Goal: Task Accomplishment & Management: Manage account settings

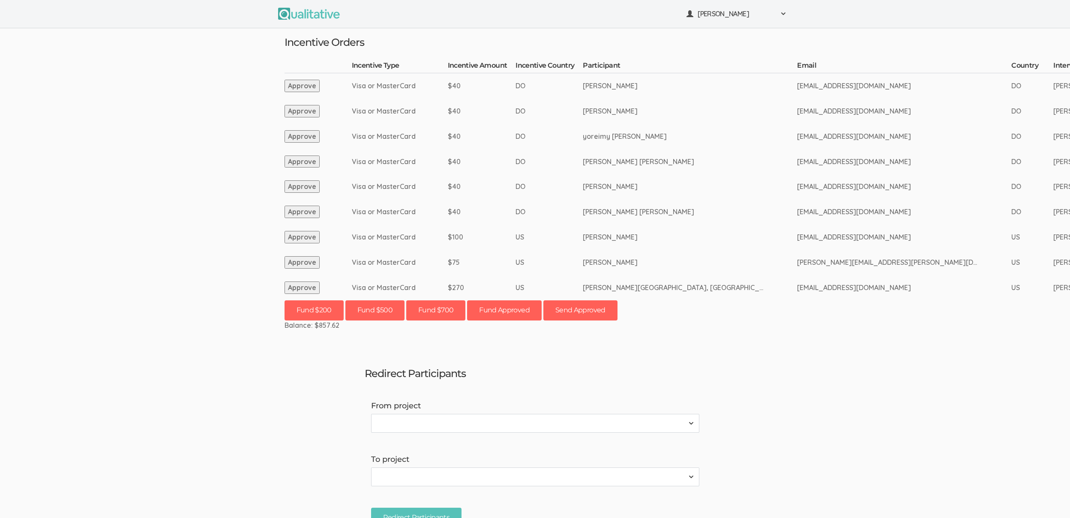
click at [301, 290] on button "Approve" at bounding box center [301, 287] width 35 height 12
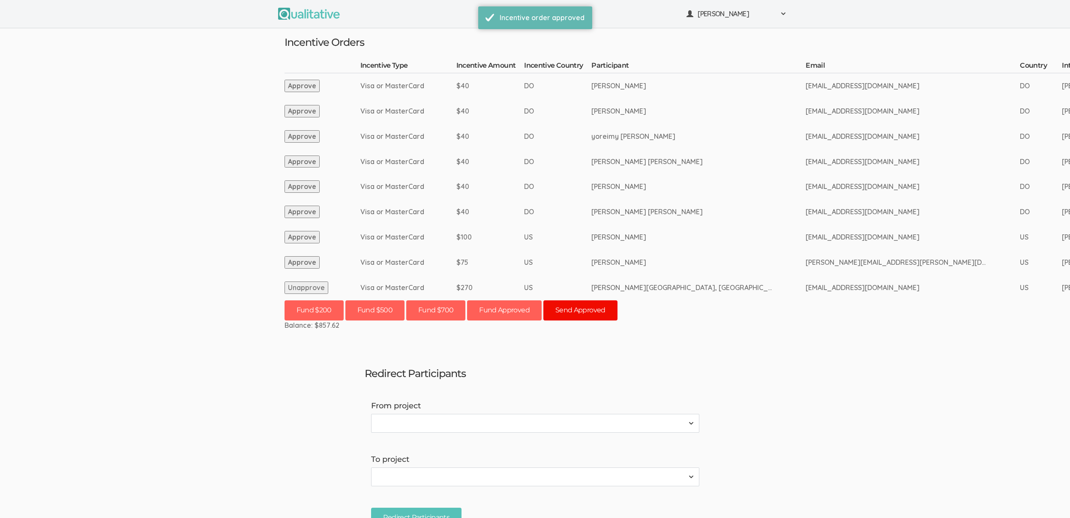
click at [591, 310] on button "Send Approved" at bounding box center [580, 310] width 74 height 20
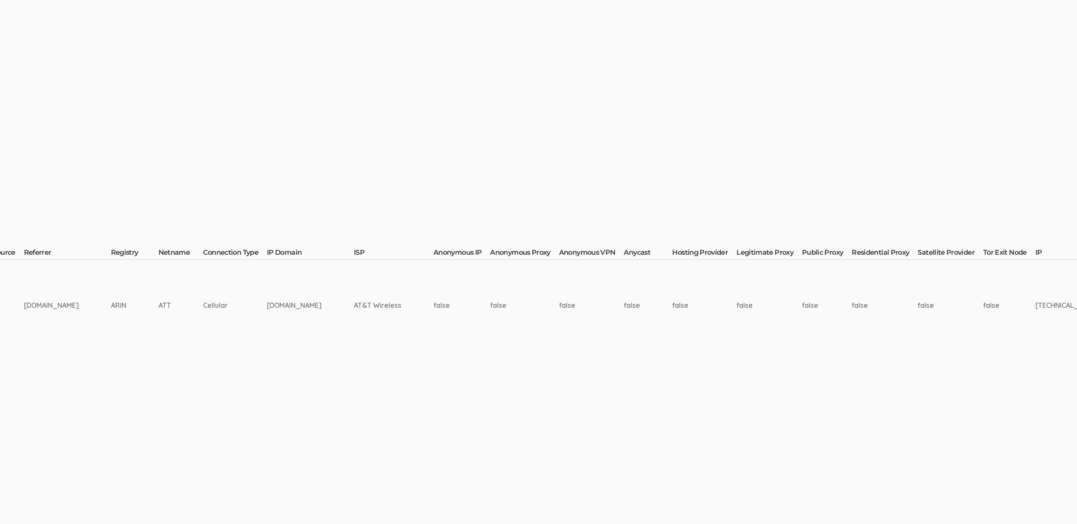
scroll to position [0, 2787]
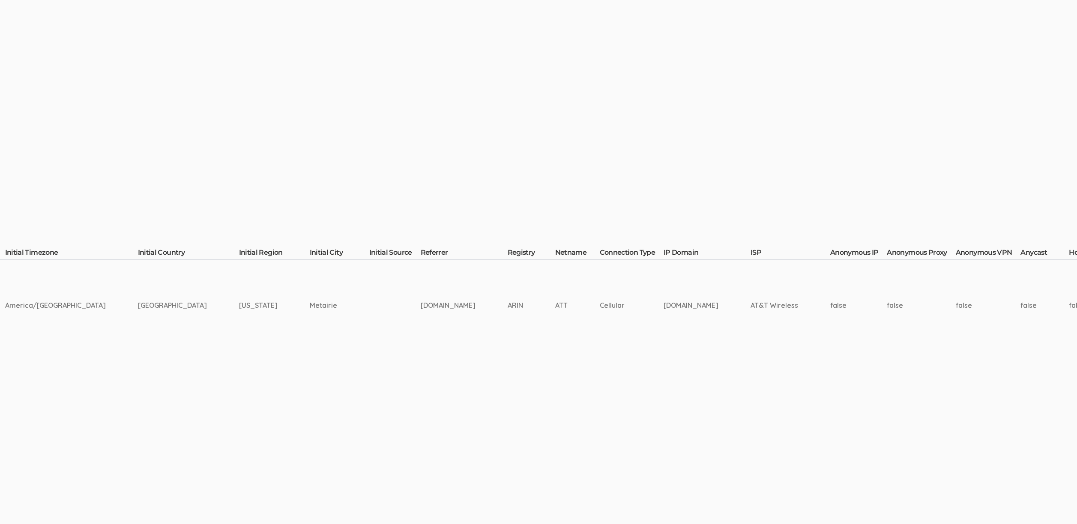
scroll to position [0, 2789]
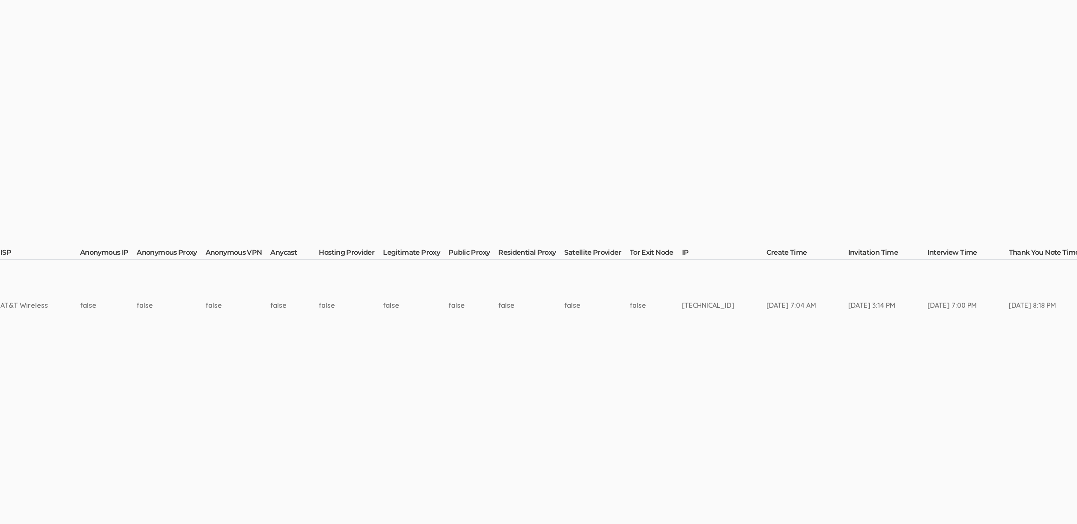
drag, startPoint x: 841, startPoint y: 304, endPoint x: 743, endPoint y: 315, distance: 97.9
click at [848, 346] on td "Oct 02, 3:14 PM" at bounding box center [887, 305] width 79 height 91
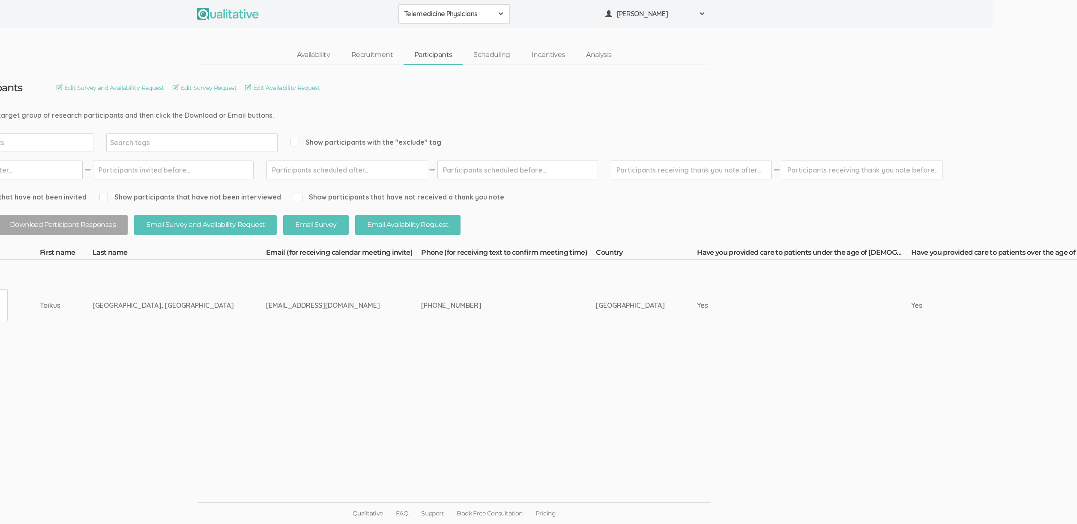
scroll to position [0, 0]
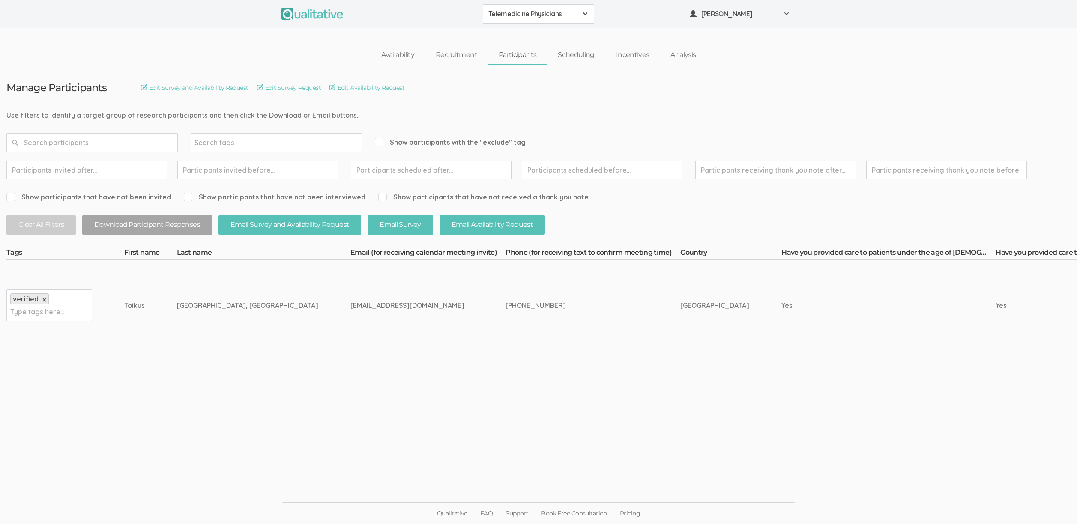
click at [458, 57] on link "Recruitment" at bounding box center [456, 55] width 63 height 18
click at [399, 347] on td "toikusmd@gmail.com" at bounding box center [427, 305] width 155 height 91
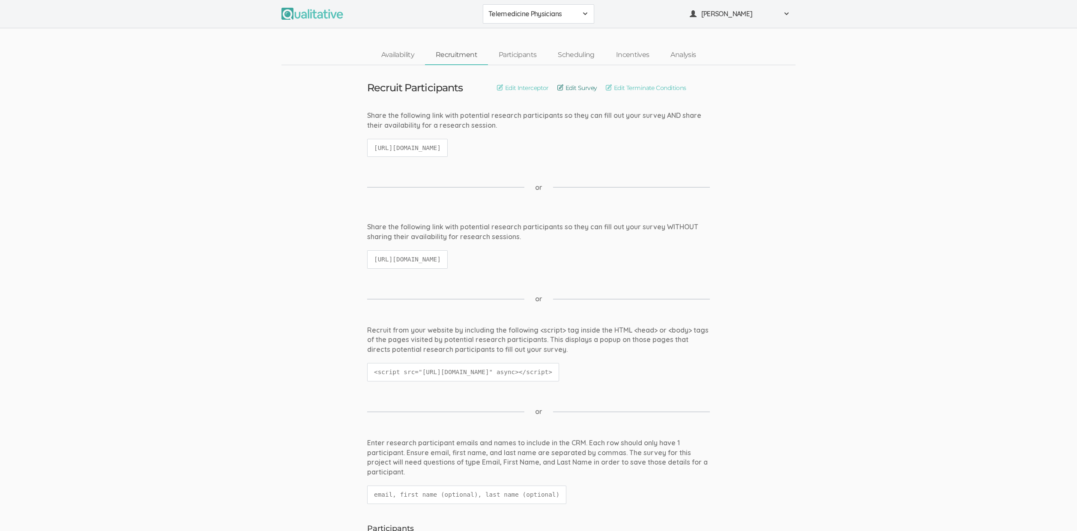
click at [581, 87] on link "Edit Survey" at bounding box center [577, 87] width 40 height 9
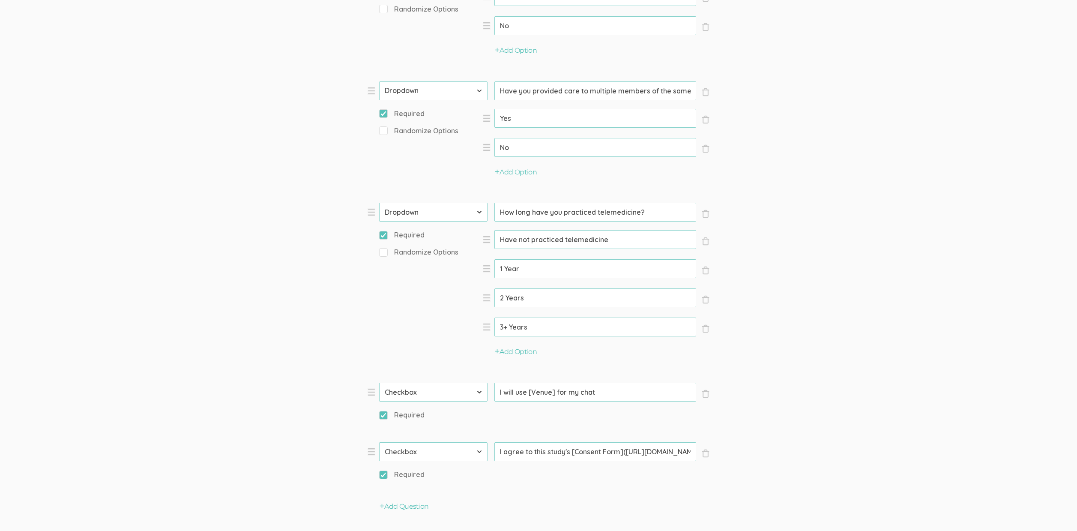
scroll to position [765, 0]
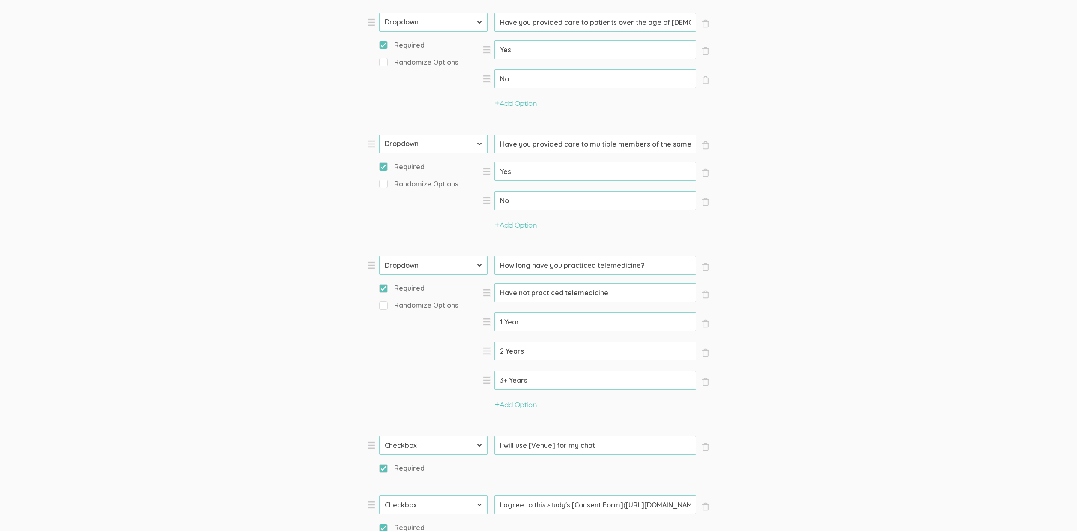
drag, startPoint x: 545, startPoint y: 269, endPoint x: 658, endPoint y: 269, distance: 113.1
click at [658, 269] on input "How long have you practiced telemedicine?" at bounding box center [595, 265] width 202 height 19
drag, startPoint x: 581, startPoint y: 144, endPoint x: 730, endPoint y: 141, distance: 148.7
click at [730, 141] on form "Question text can be formatted using Markdown syntax. Enabled Title [Incentive …" at bounding box center [538, 65] width 1077 height 1441
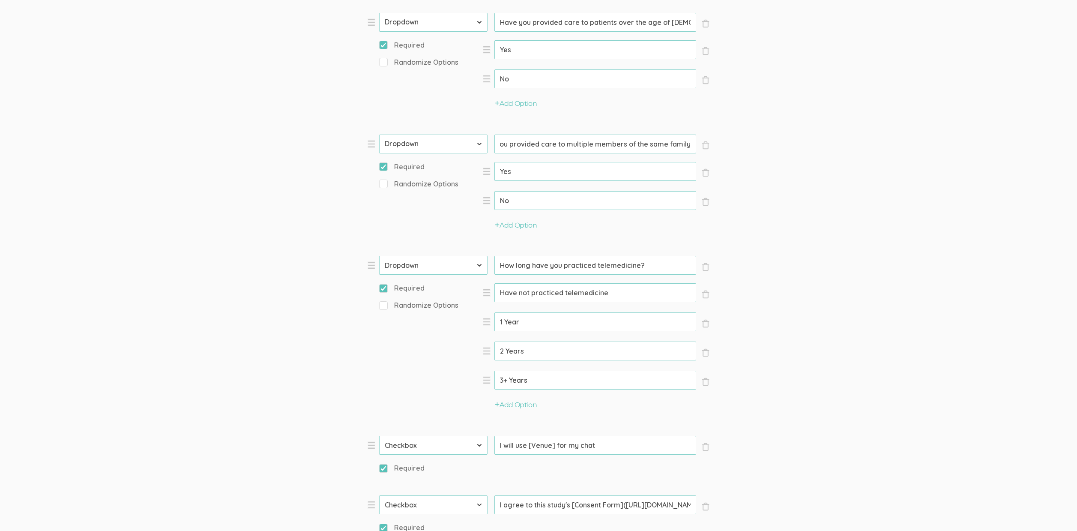
click at [851, 166] on form "Question text can be formatted using Markdown syntax. Enabled Title [Incentive …" at bounding box center [538, 65] width 1077 height 1441
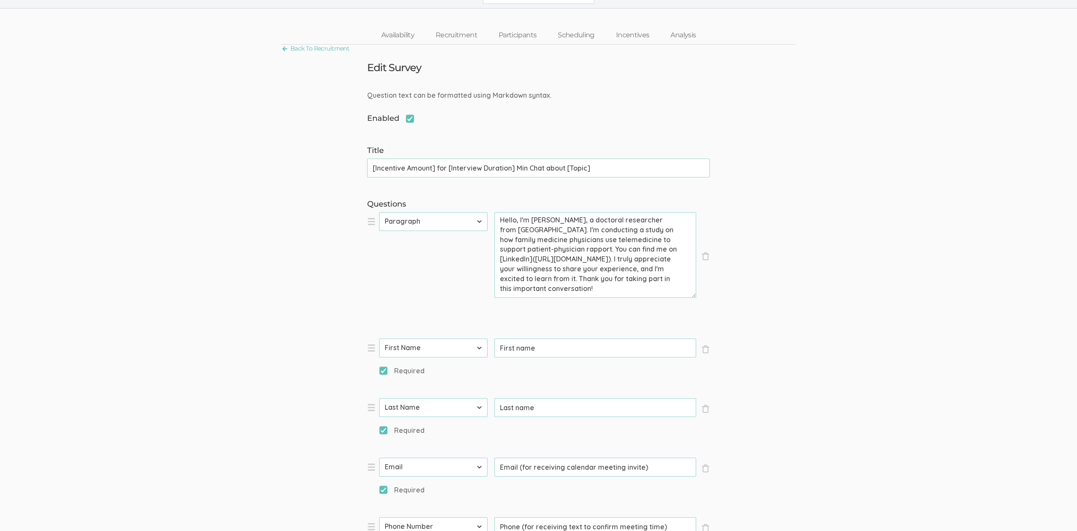
scroll to position [0, 0]
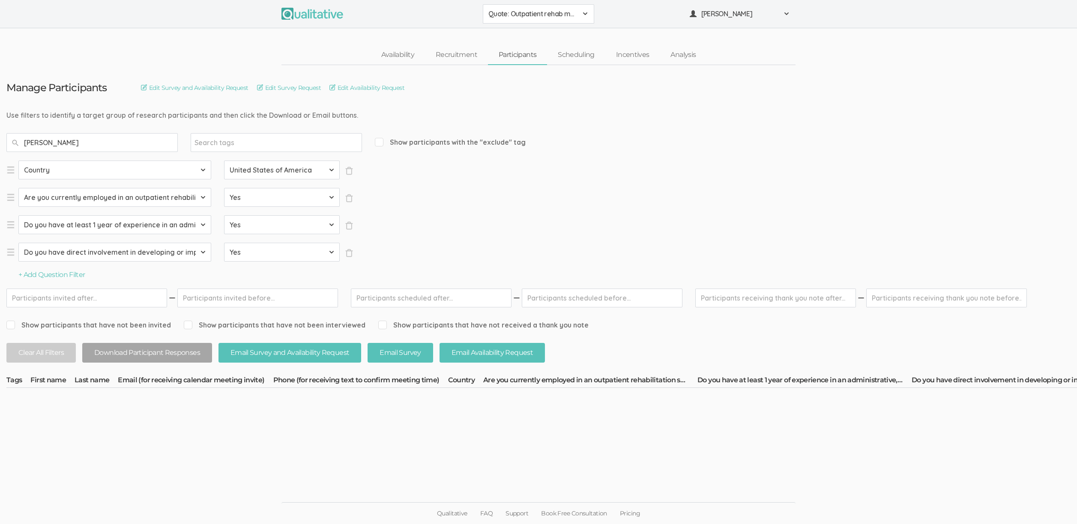
type input "sala"
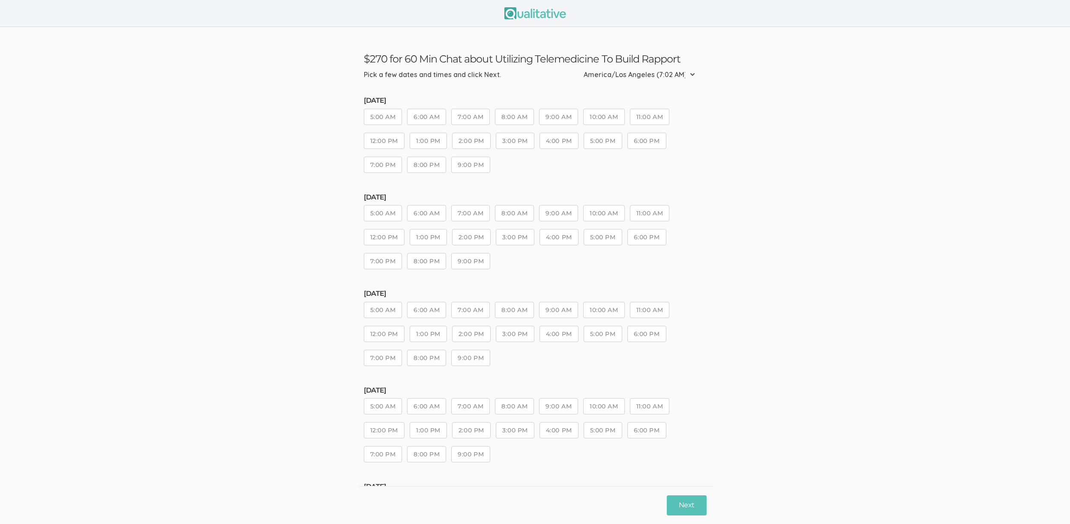
click at [422, 309] on button "6:00 AM" at bounding box center [426, 310] width 39 height 16
click at [684, 498] on button "Next" at bounding box center [686, 506] width 39 height 20
click at [513, 332] on button "3:00 PM" at bounding box center [515, 332] width 39 height 16
click at [681, 512] on button "Next" at bounding box center [686, 506] width 39 height 20
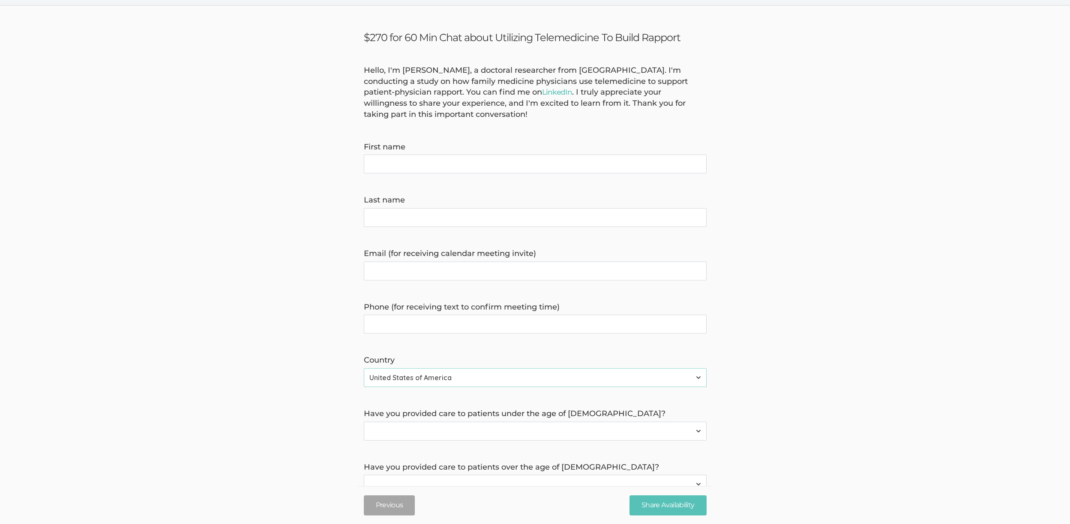
scroll to position [206, 0]
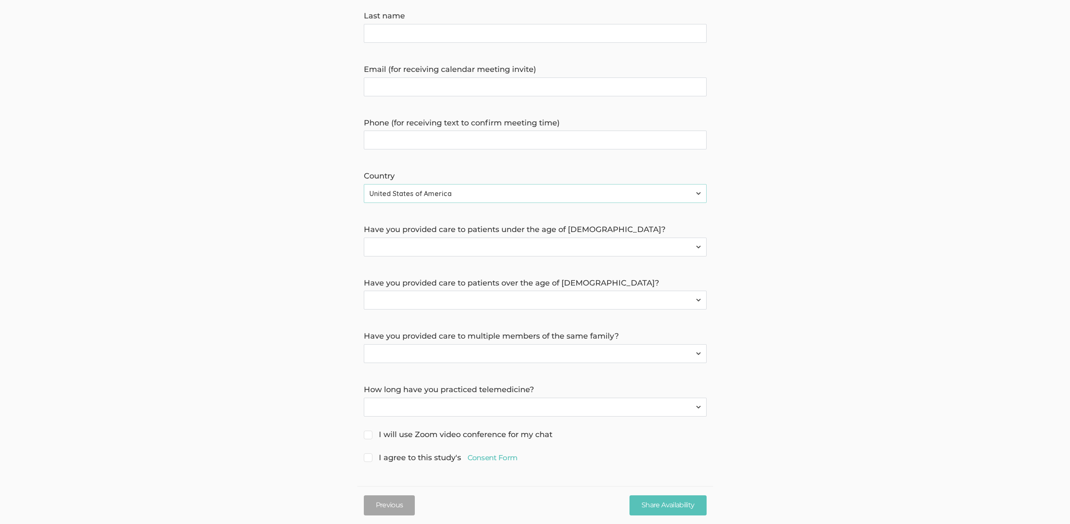
click at [449, 416] on select "Have not practiced telemedicine 1 Year 2 Years 3+ Years" at bounding box center [535, 407] width 343 height 19
